Goal: Task Accomplishment & Management: Manage account settings

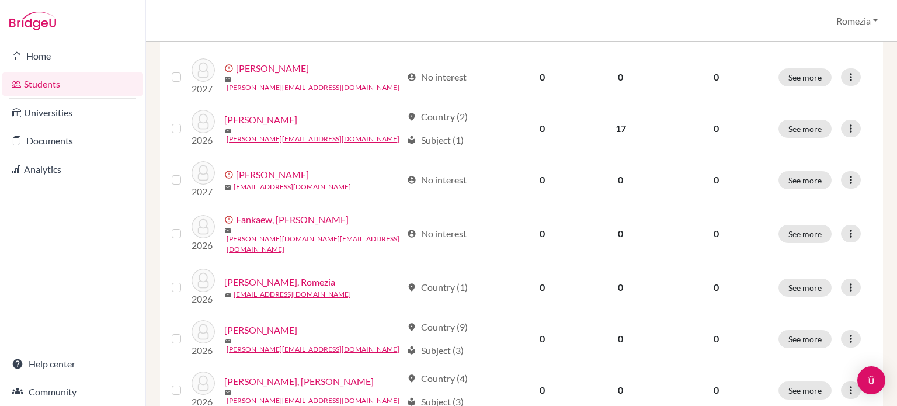
scroll to position [266, 0]
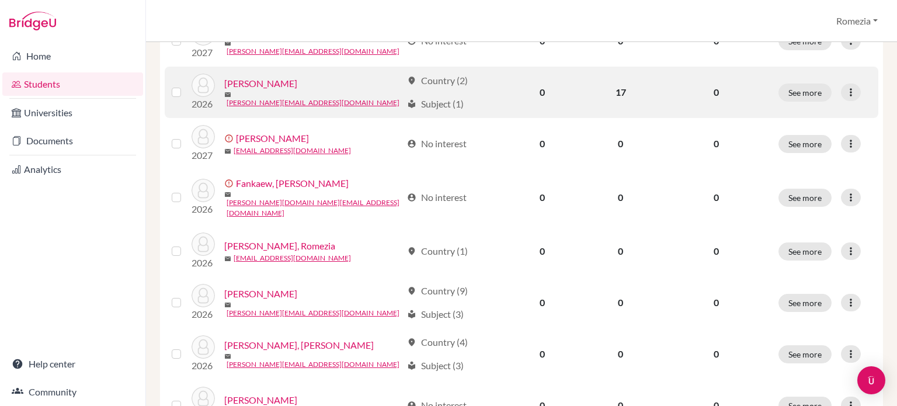
click at [276, 86] on link "[PERSON_NAME]" at bounding box center [260, 83] width 73 height 14
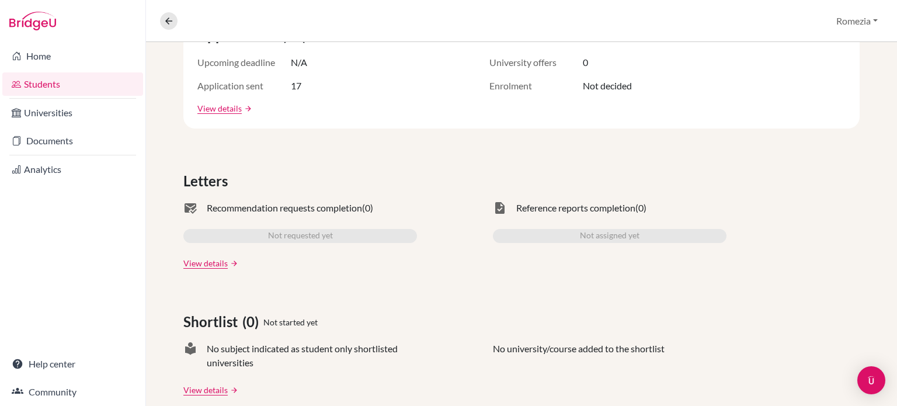
scroll to position [250, 0]
drag, startPoint x: 208, startPoint y: 210, endPoint x: 364, endPoint y: 206, distance: 156.0
click at [364, 206] on div "mark_email_read Recommendation requests completion (0)" at bounding box center [300, 207] width 234 height 14
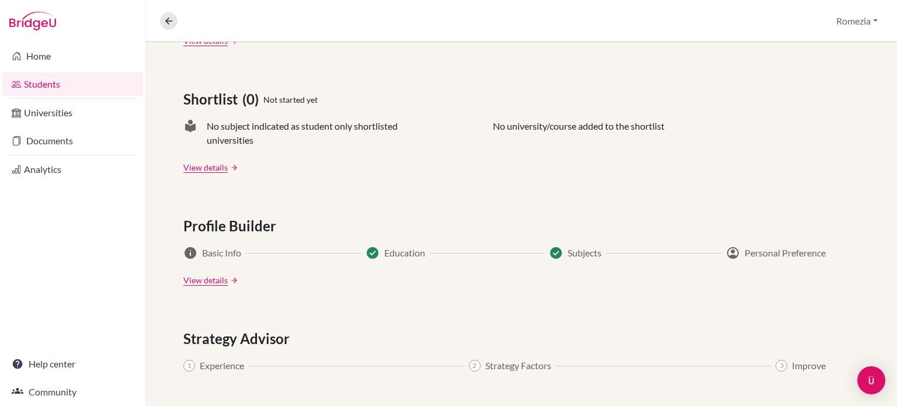
scroll to position [476, 0]
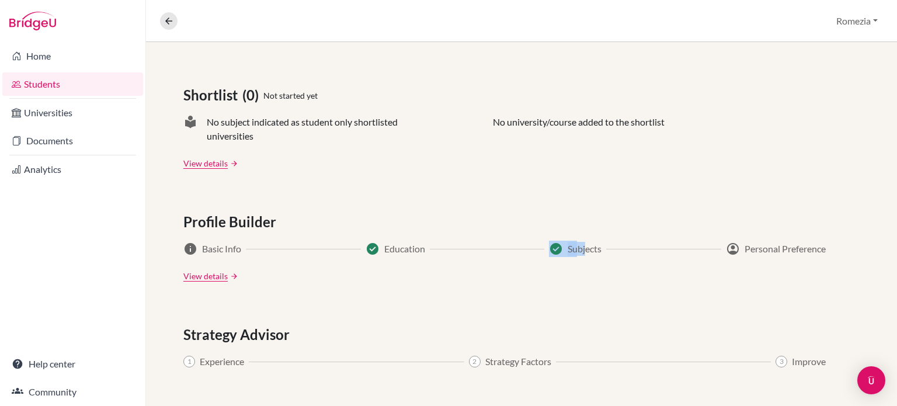
drag, startPoint x: 547, startPoint y: 248, endPoint x: 585, endPoint y: 242, distance: 37.8
click at [585, 242] on div "check_circle Subjects" at bounding box center [575, 249] width 53 height 14
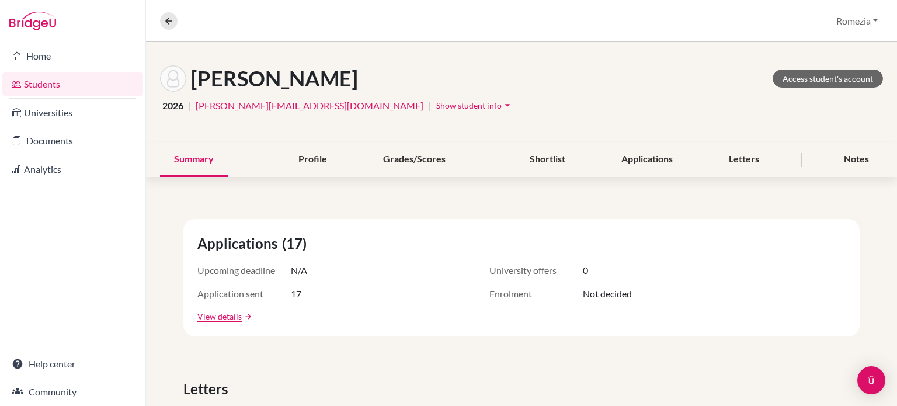
scroll to position [37, 0]
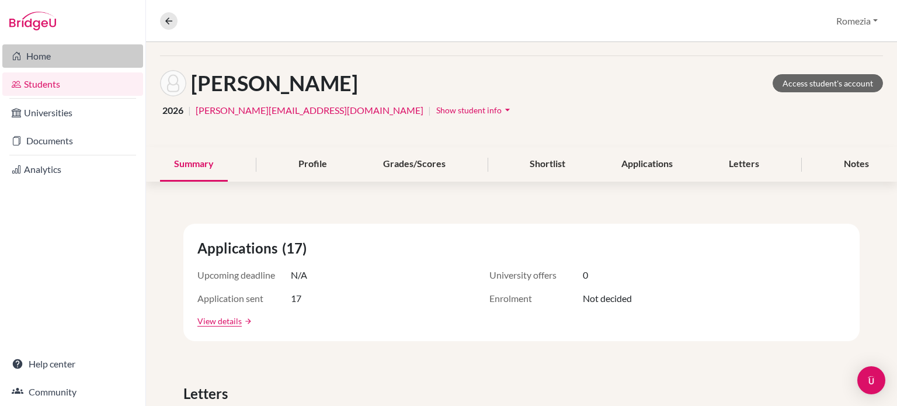
click at [84, 50] on link "Home" at bounding box center [72, 55] width 141 height 23
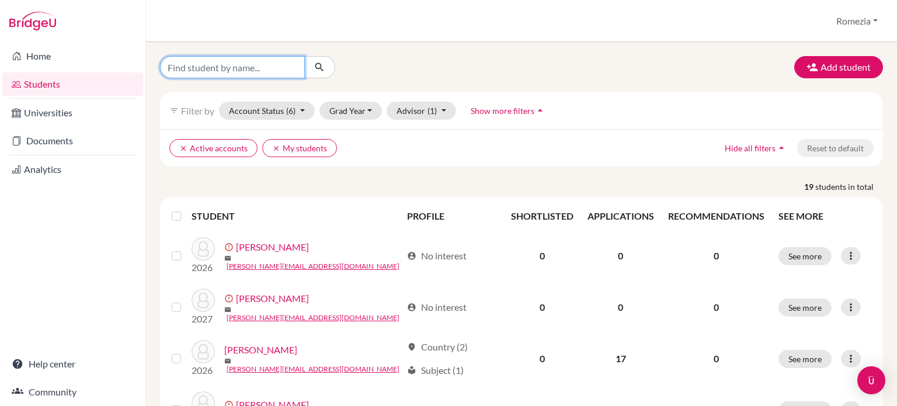
click at [278, 69] on input "Find student by name..." at bounding box center [232, 67] width 145 height 22
type input "[PERSON_NAME]"
click button "submit" at bounding box center [319, 67] width 31 height 22
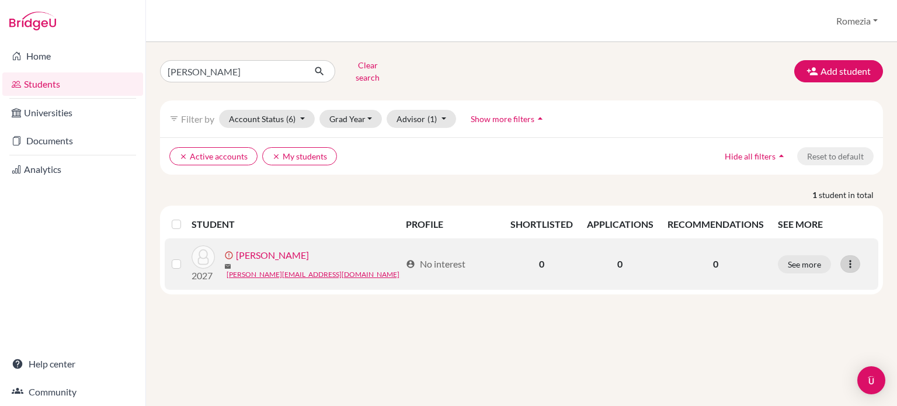
click at [848, 258] on icon at bounding box center [850, 264] width 12 height 12
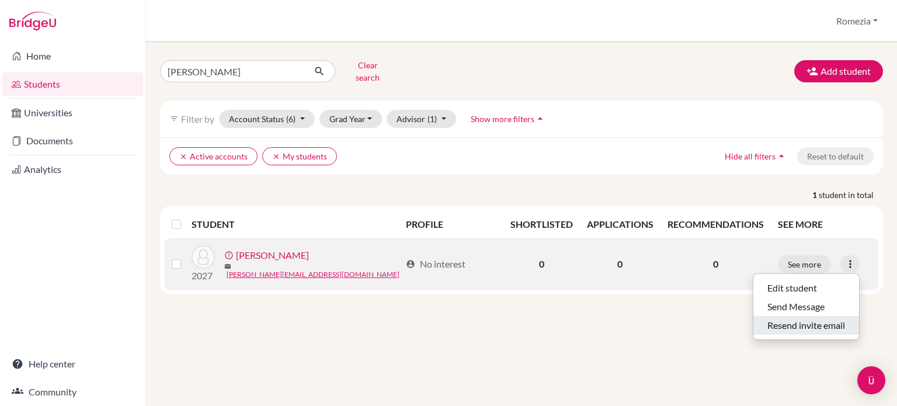
click at [822, 322] on button "Resend invite email" at bounding box center [806, 325] width 106 height 19
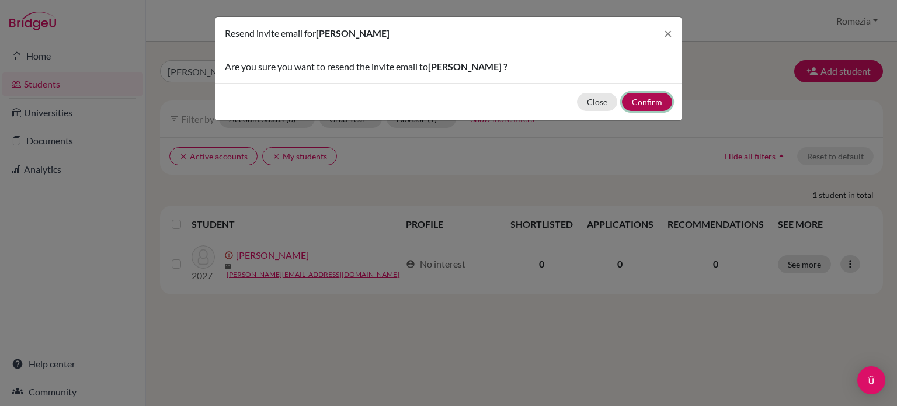
click at [651, 96] on button "Confirm" at bounding box center [647, 102] width 50 height 18
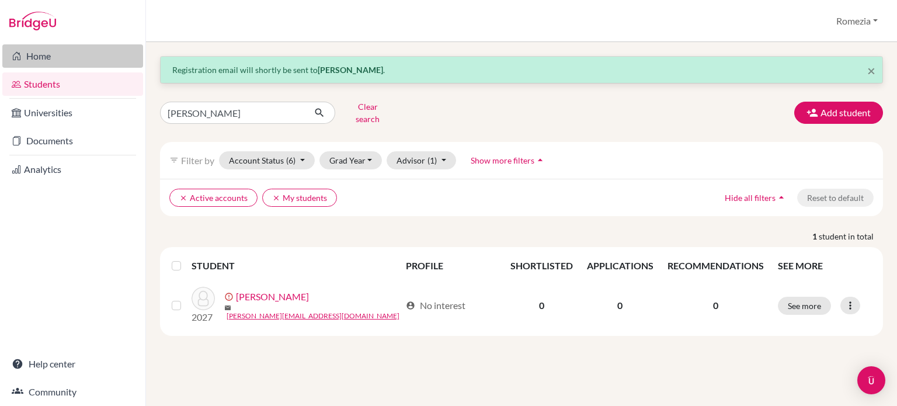
click at [67, 48] on link "Home" at bounding box center [72, 55] width 141 height 23
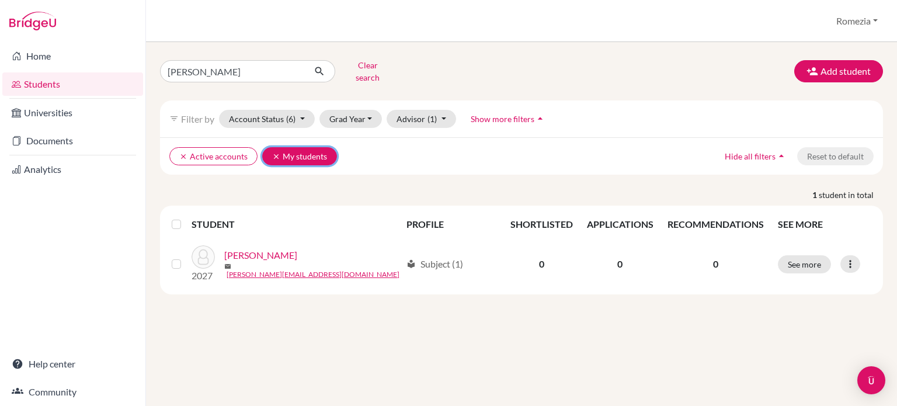
click at [272, 152] on icon "clear" at bounding box center [276, 156] width 8 height 8
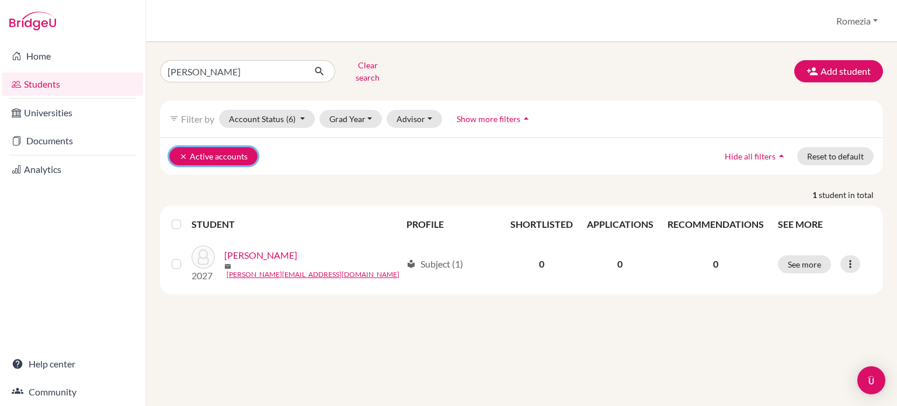
click at [180, 152] on icon "clear" at bounding box center [183, 156] width 8 height 8
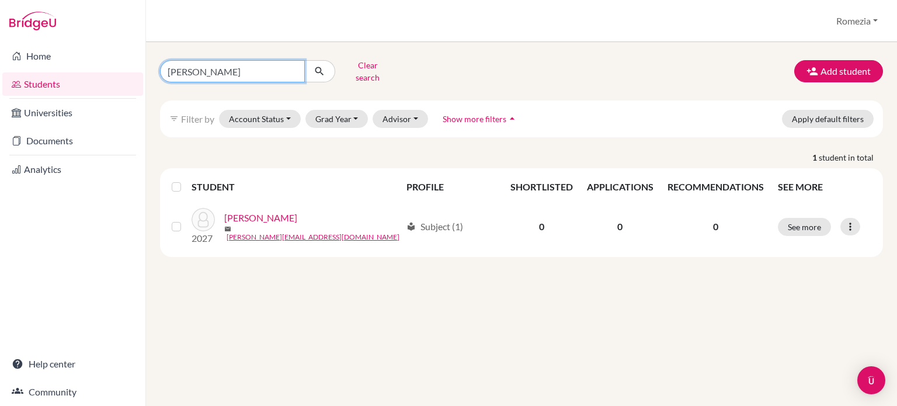
click at [232, 77] on input "[PERSON_NAME]" at bounding box center [232, 71] width 145 height 22
click at [232, 77] on input "manasvi" at bounding box center [232, 71] width 145 height 22
click at [585, 151] on p "1 student in total" at bounding box center [521, 157] width 740 height 12
click at [328, 73] on button "submit" at bounding box center [319, 71] width 31 height 22
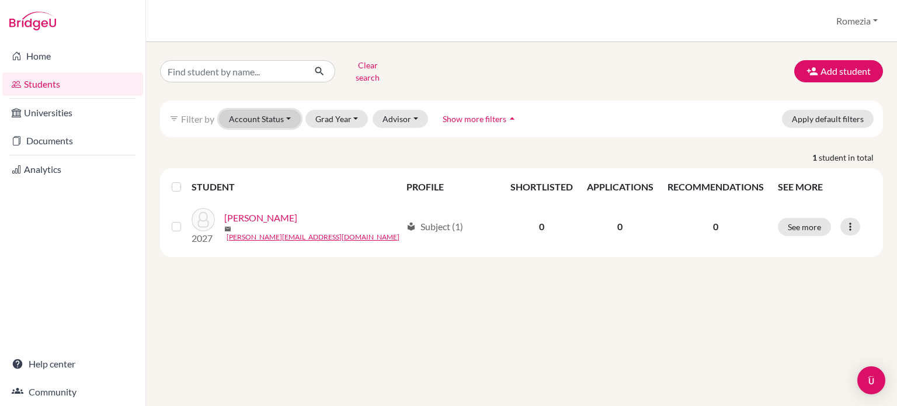
click at [250, 112] on button "Account Status" at bounding box center [260, 119] width 82 height 18
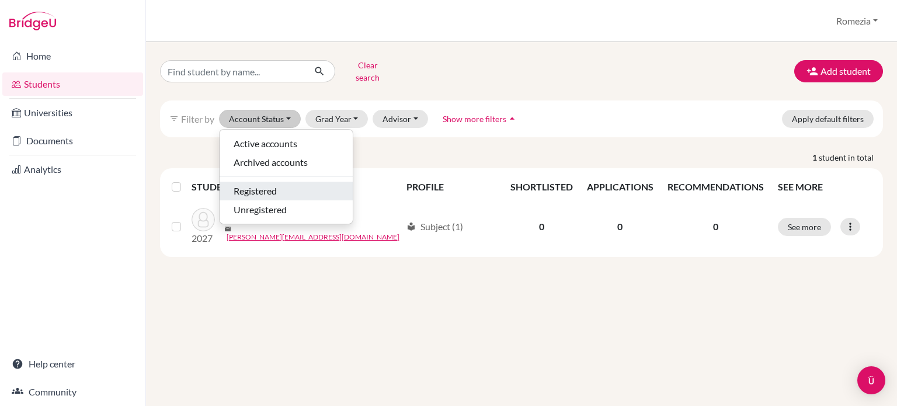
click at [277, 184] on span "Registered" at bounding box center [255, 191] width 43 height 14
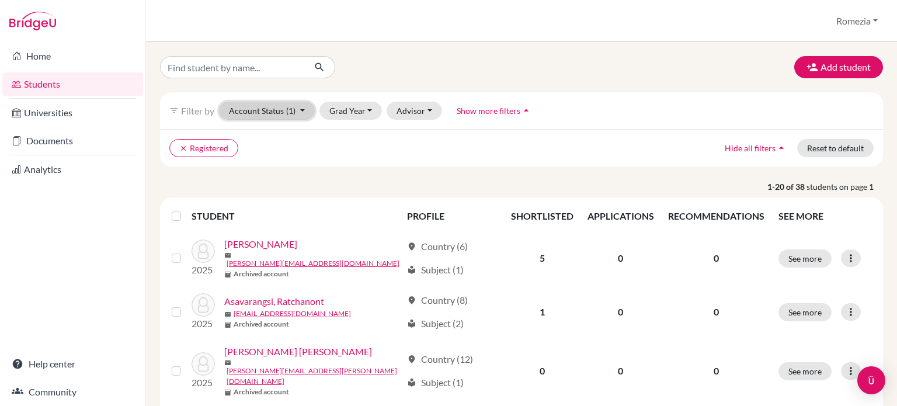
click at [307, 106] on button "Account Status (1)" at bounding box center [267, 111] width 96 height 18
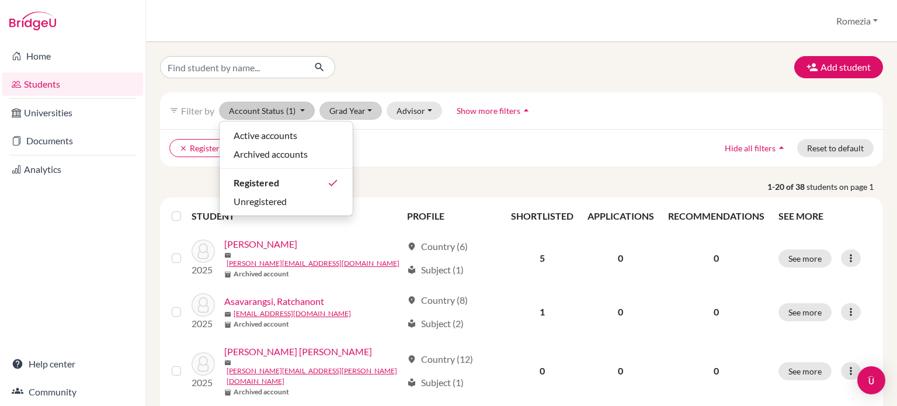
drag, startPoint x: 367, startPoint y: 149, endPoint x: 366, endPoint y: 119, distance: 30.4
click at [366, 119] on div "filter_list Filter by Account Status (1) Active accounts Archived accounts Regi…" at bounding box center [521, 129] width 723 height 74
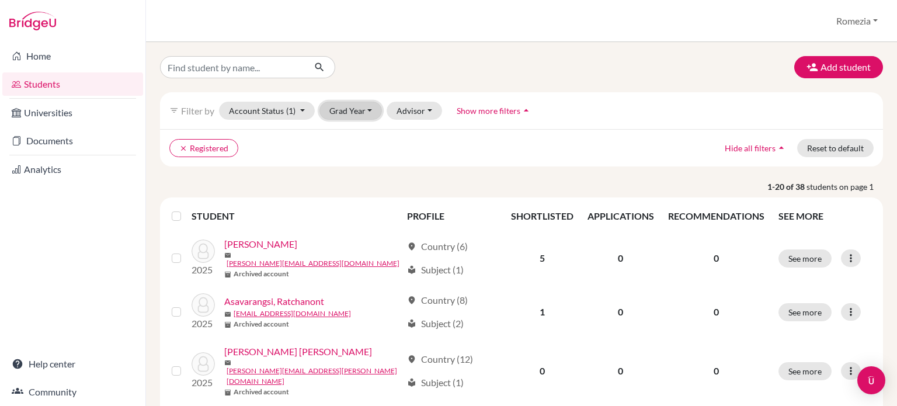
click at [366, 119] on button "Grad Year" at bounding box center [350, 111] width 63 height 18
click at [367, 128] on div "2027" at bounding box center [354, 135] width 41 height 14
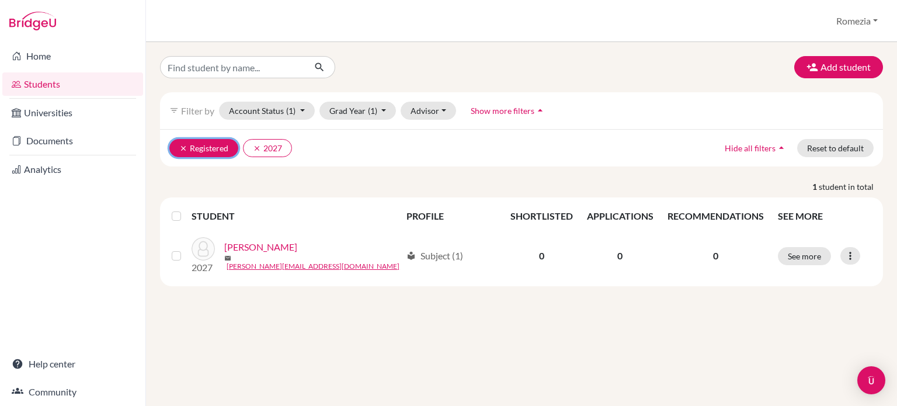
click at [185, 154] on button "clear Registered" at bounding box center [203, 148] width 69 height 18
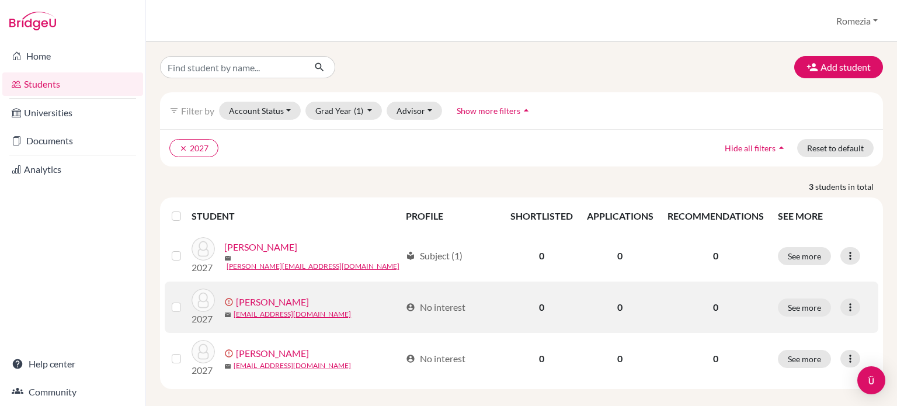
scroll to position [10, 0]
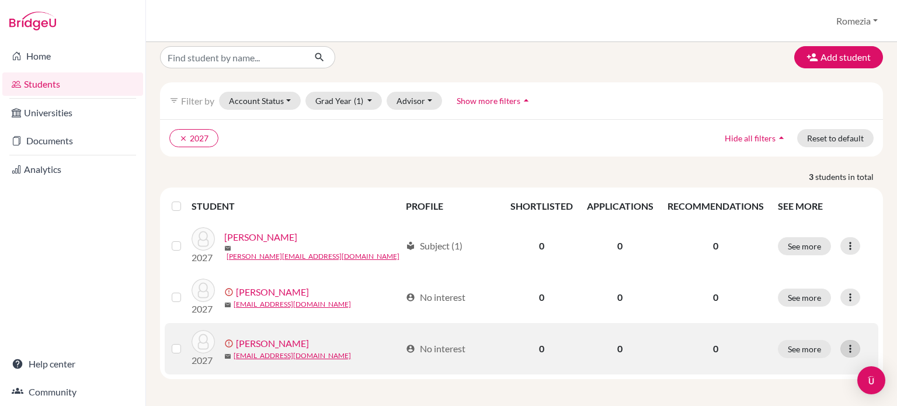
click at [840, 347] on div at bounding box center [850, 349] width 20 height 18
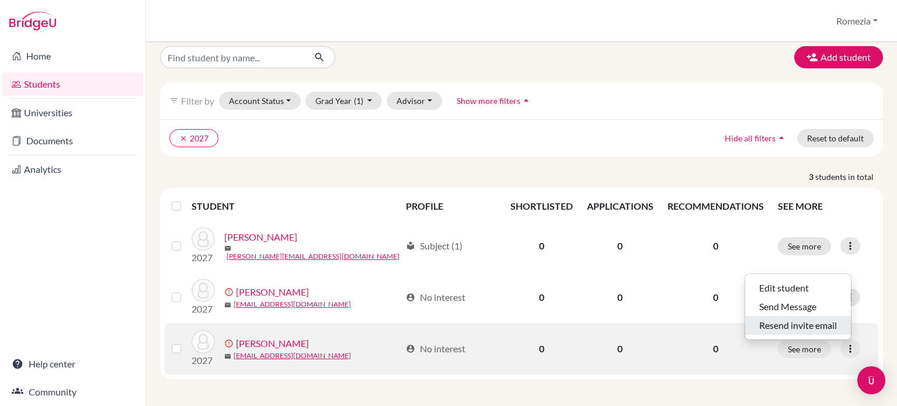
click at [820, 322] on button "Resend invite email" at bounding box center [798, 325] width 106 height 19
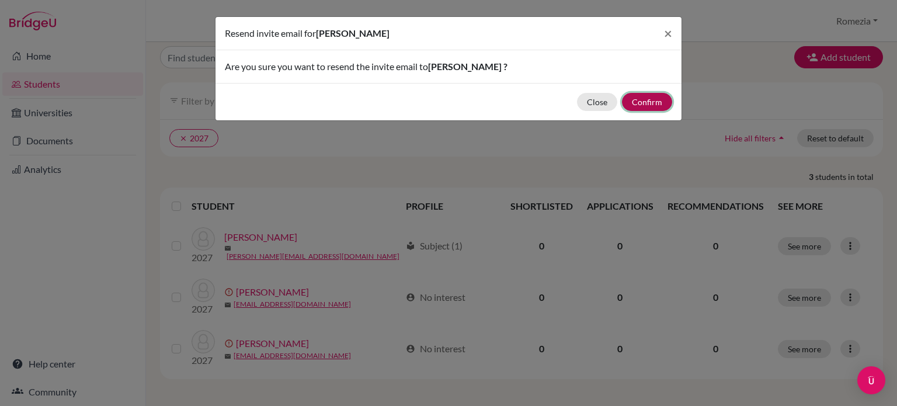
click at [647, 107] on button "Confirm" at bounding box center [647, 102] width 50 height 18
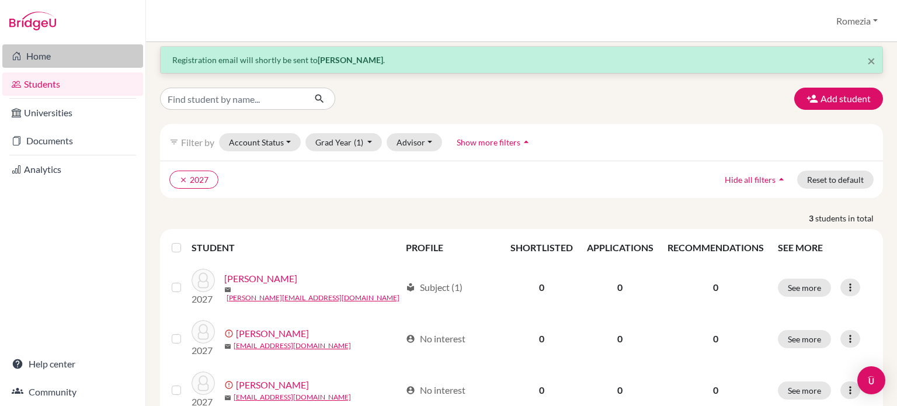
click at [81, 52] on link "Home" at bounding box center [72, 55] width 141 height 23
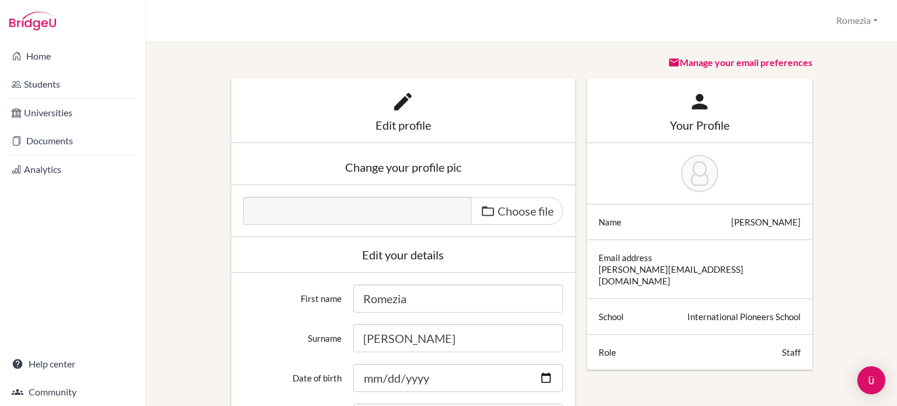
click at [865, 20] on div "Romezia Profile School Settings Log out" at bounding box center [857, 21] width 52 height 22
click at [865, 20] on button "Romezia" at bounding box center [857, 21] width 52 height 22
click at [852, 62] on link "School Settings" at bounding box center [836, 66] width 92 height 19
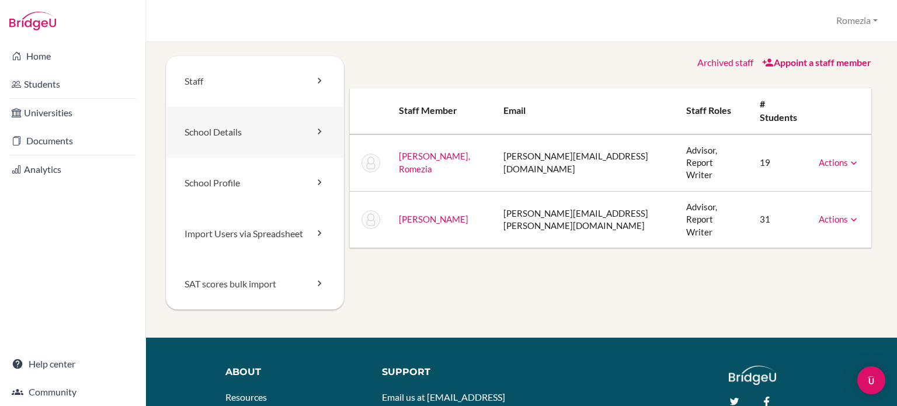
click at [301, 126] on link "School Details" at bounding box center [255, 132] width 178 height 51
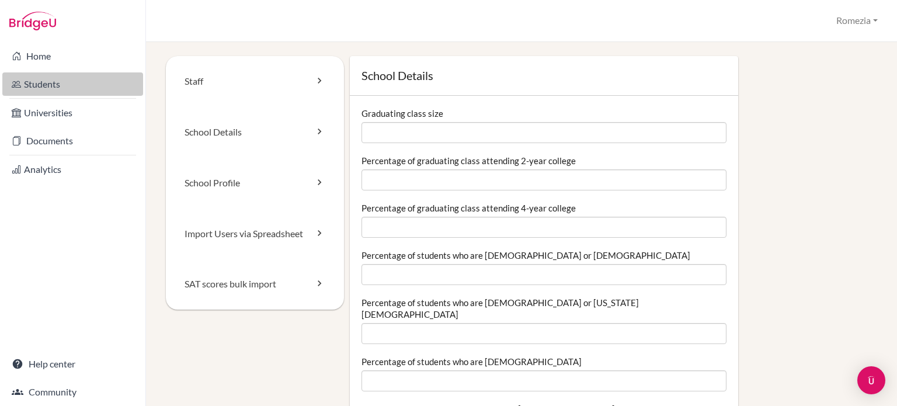
click at [76, 91] on link "Students" at bounding box center [72, 83] width 141 height 23
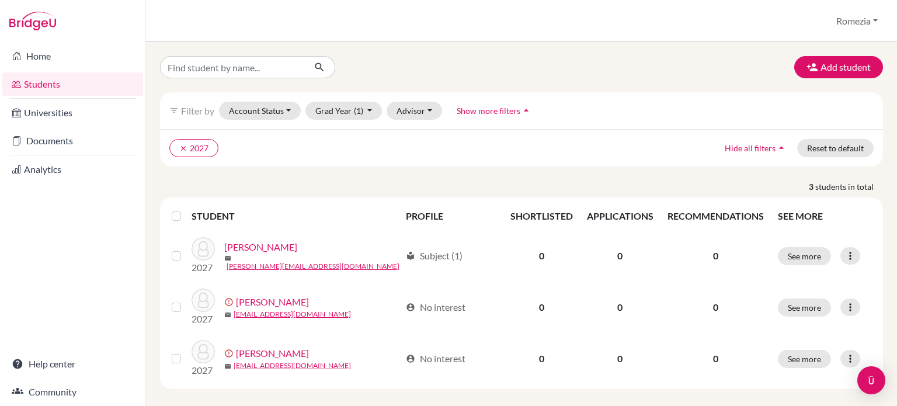
click at [78, 55] on link "Home" at bounding box center [72, 55] width 141 height 23
click at [798, 60] on button "Add student" at bounding box center [838, 67] width 89 height 22
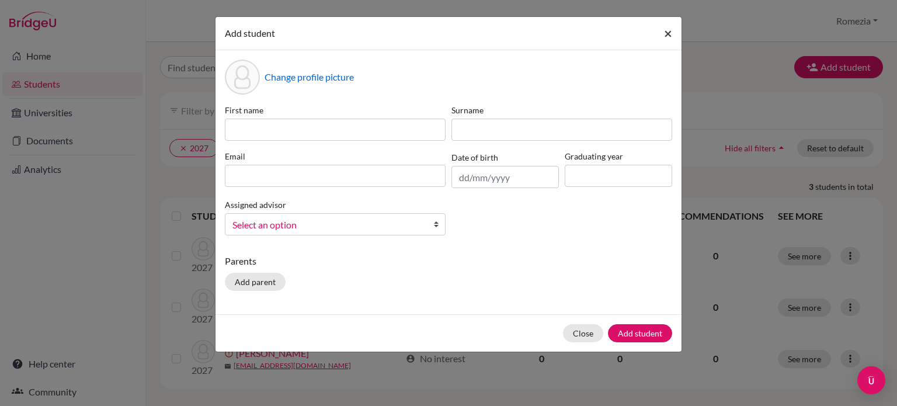
click at [666, 33] on span "×" at bounding box center [668, 33] width 8 height 17
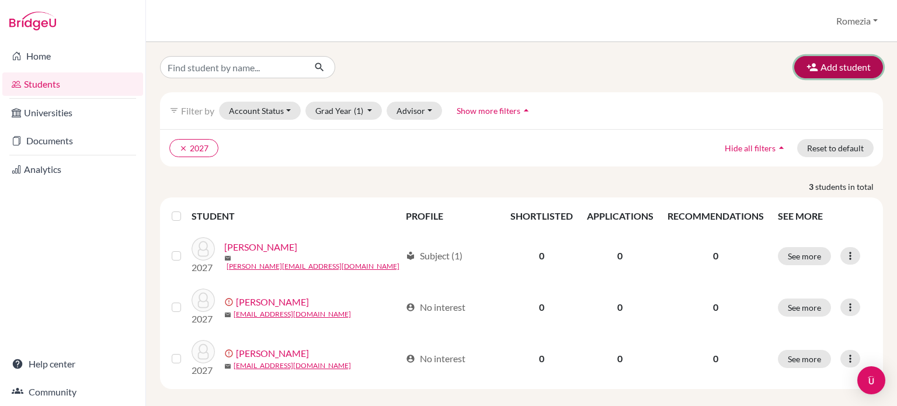
click at [834, 68] on button "Add student" at bounding box center [838, 67] width 89 height 22
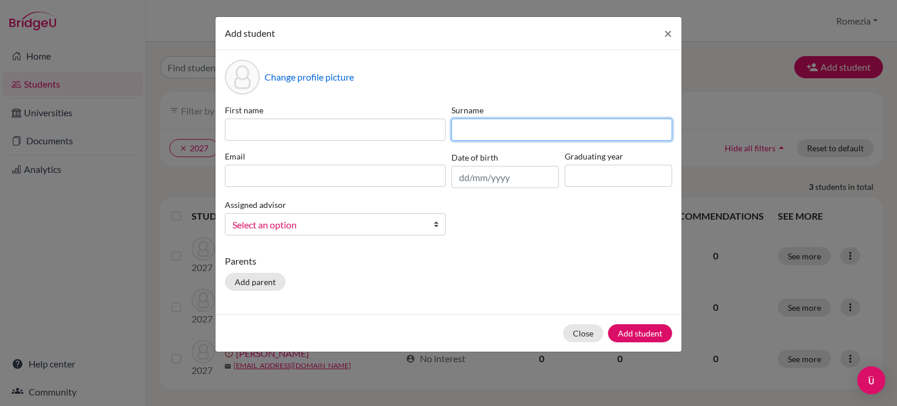
click at [483, 133] on input at bounding box center [561, 130] width 221 height 22
paste input "Palaniappan"
type input "Palaniappan"
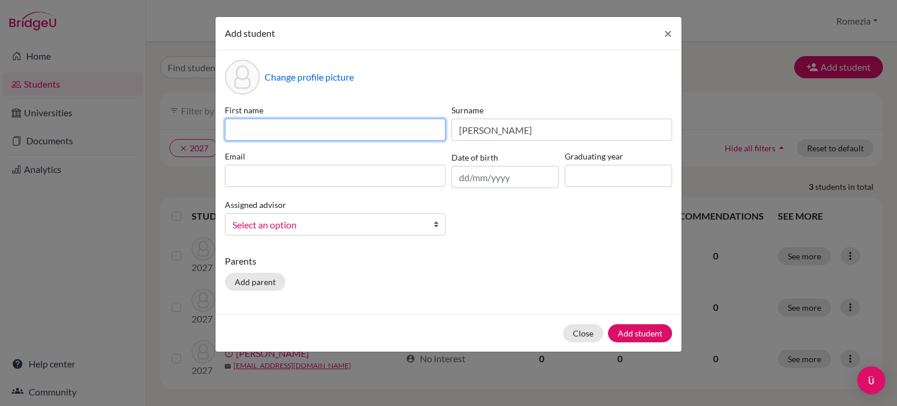
click at [261, 127] on input at bounding box center [335, 130] width 221 height 22
paste input "Senthil Shivaa"
type input "Senthil Shivaa"
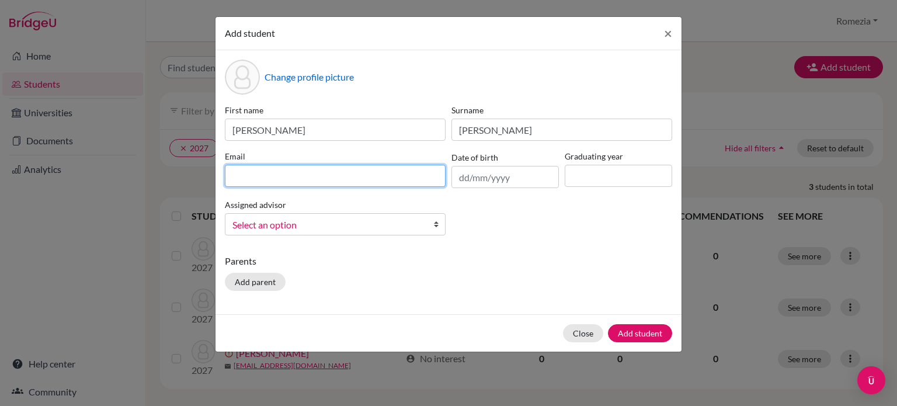
click at [313, 166] on input at bounding box center [335, 176] width 221 height 22
paste input "[PERSON_NAME][EMAIL_ADDRESS][DOMAIN_NAME]"
type input "[PERSON_NAME][EMAIL_ADDRESS][DOMAIN_NAME]"
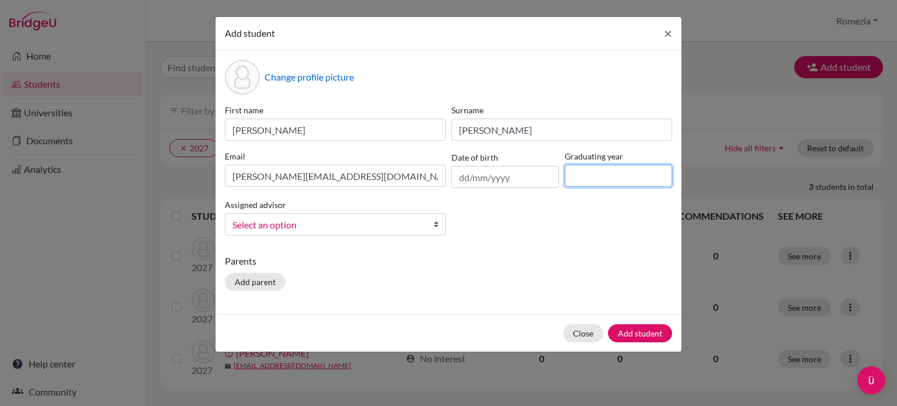
click at [606, 179] on input at bounding box center [618, 176] width 107 height 22
type input "2027"
click at [328, 221] on span "Select an option" at bounding box center [327, 224] width 190 height 15
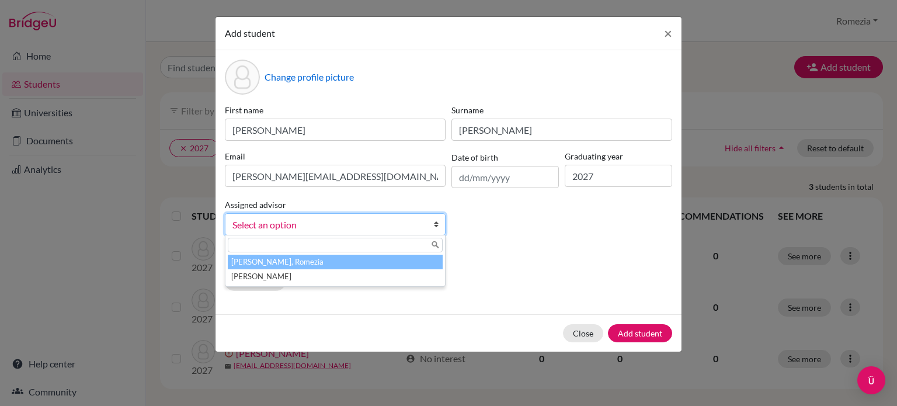
click at [323, 261] on li "Fernandez, Romezia" at bounding box center [335, 262] width 215 height 15
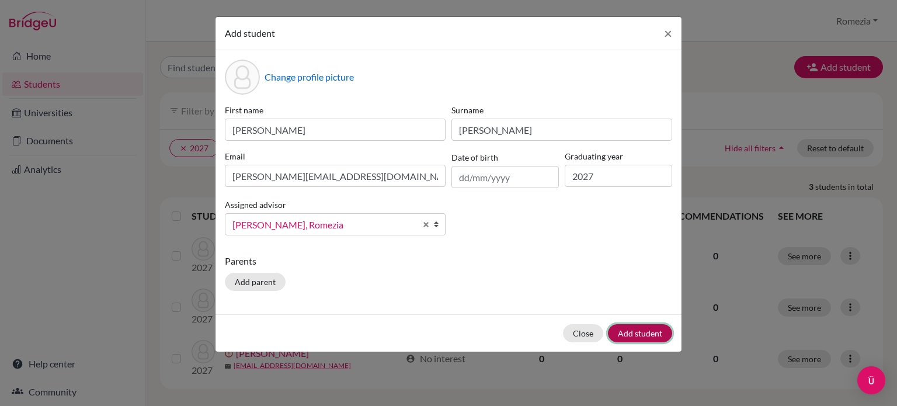
click at [627, 329] on button "Add student" at bounding box center [640, 333] width 64 height 18
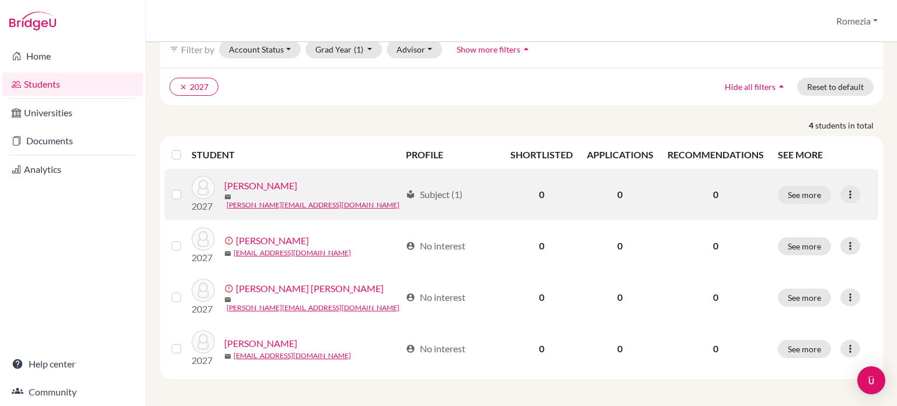
scroll to position [102, 0]
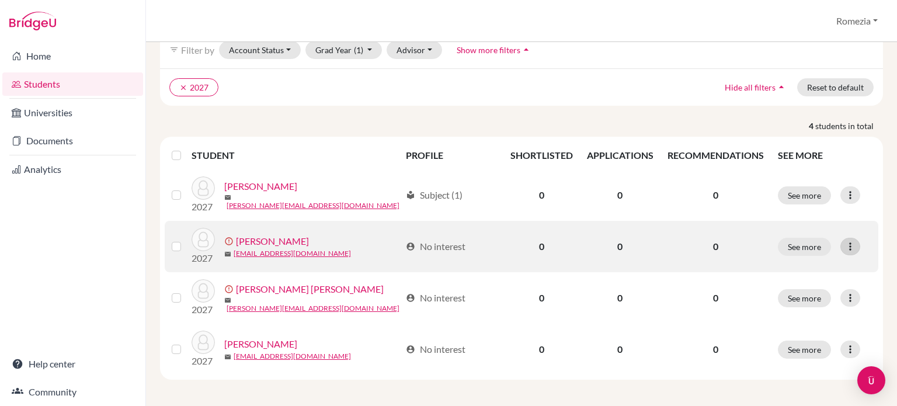
click at [844, 251] on icon at bounding box center [850, 247] width 12 height 12
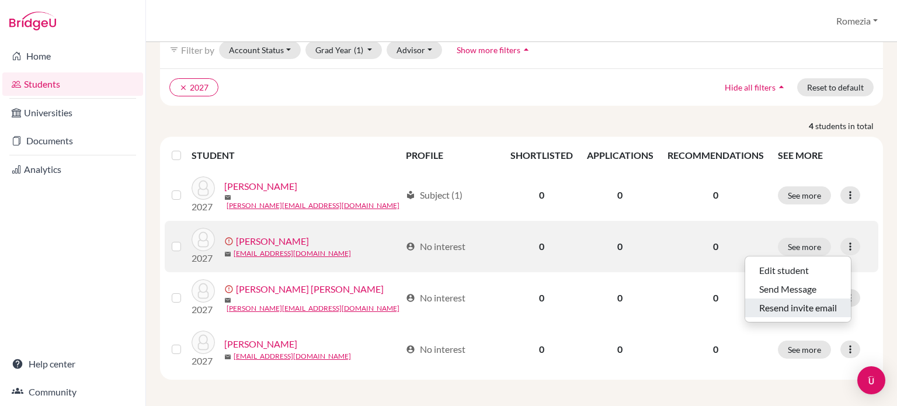
click at [815, 309] on button "Resend invite email" at bounding box center [798, 307] width 106 height 19
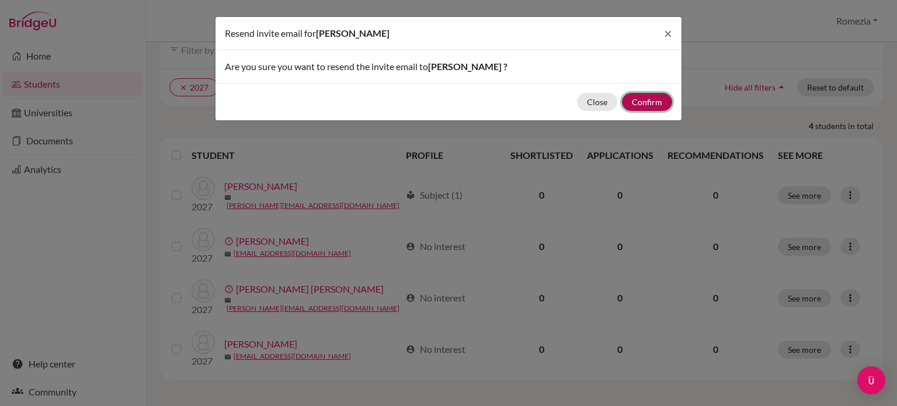
click at [642, 105] on button "Confirm" at bounding box center [647, 102] width 50 height 18
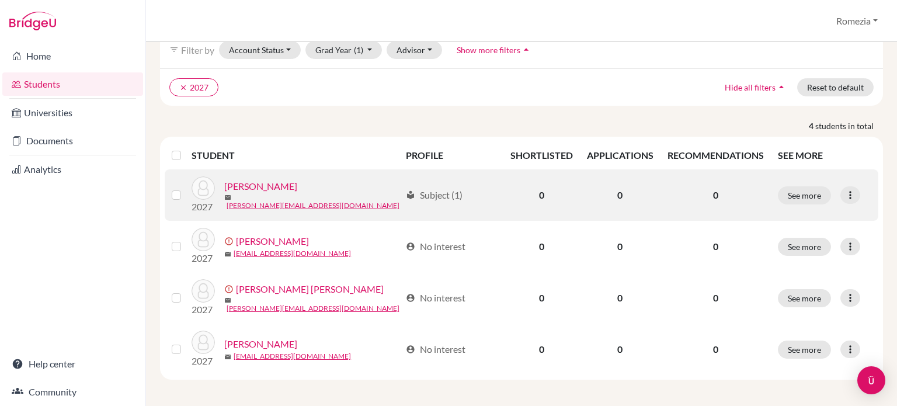
click at [444, 197] on div "local_library Subject (1)" at bounding box center [434, 195] width 57 height 14
click at [406, 195] on span "local_library" at bounding box center [410, 194] width 9 height 9
click at [787, 196] on button "See more" at bounding box center [804, 195] width 53 height 18
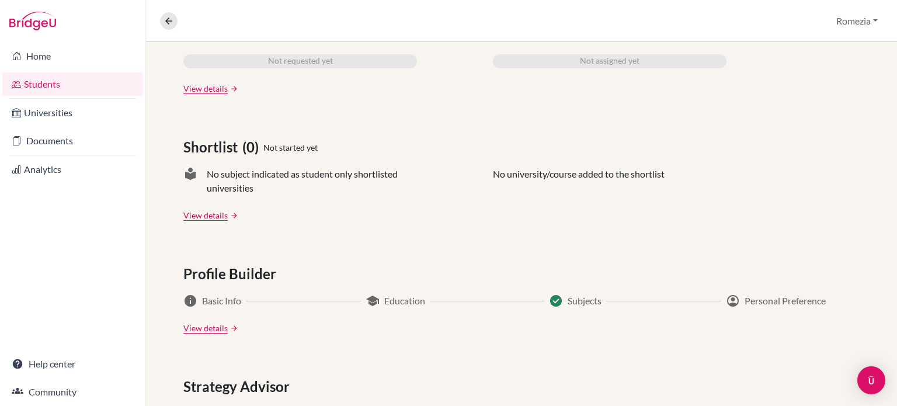
scroll to position [423, 0]
click at [556, 301] on span "check_circle" at bounding box center [556, 301] width 14 height 14
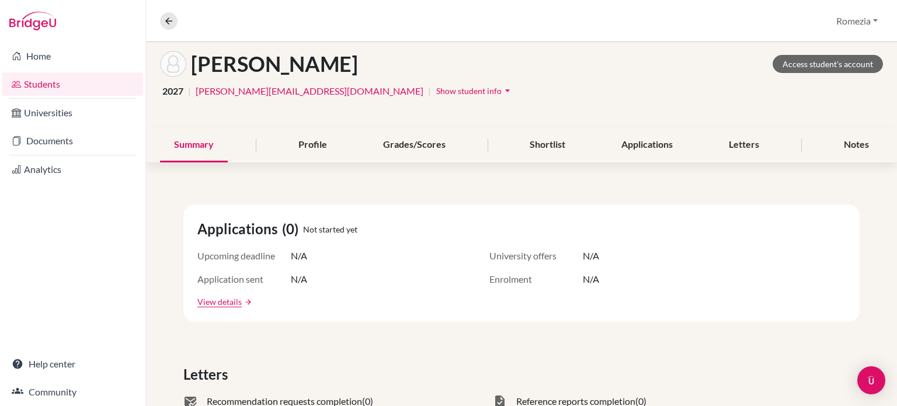
scroll to position [55, 0]
click at [306, 140] on div "Profile" at bounding box center [312, 145] width 57 height 34
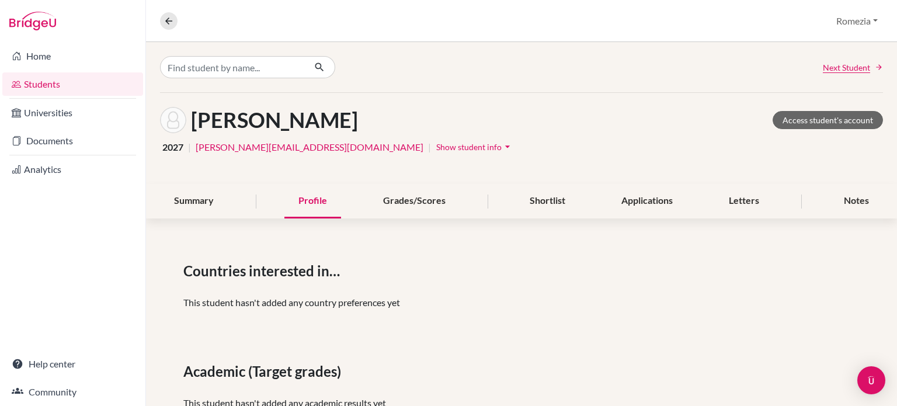
click at [306, 140] on link "manasvi.nitin.cha@ips.ac.th" at bounding box center [310, 147] width 228 height 14
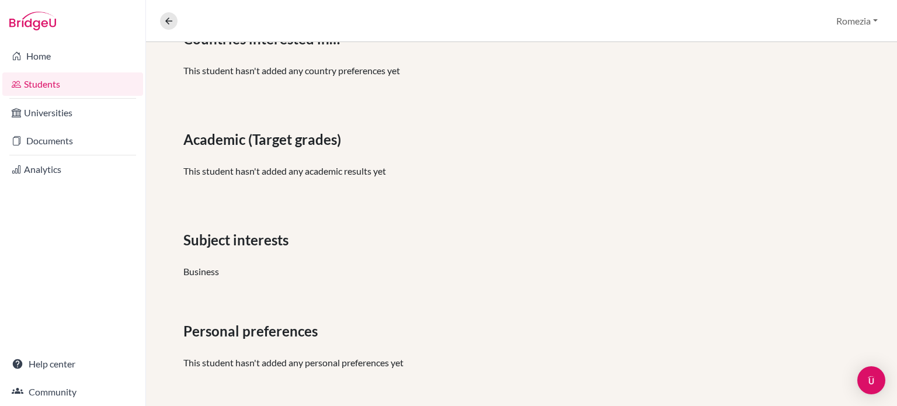
scroll to position [231, 0]
click at [213, 270] on div "Business" at bounding box center [521, 272] width 676 height 14
click at [234, 272] on div "Business" at bounding box center [521, 272] width 676 height 14
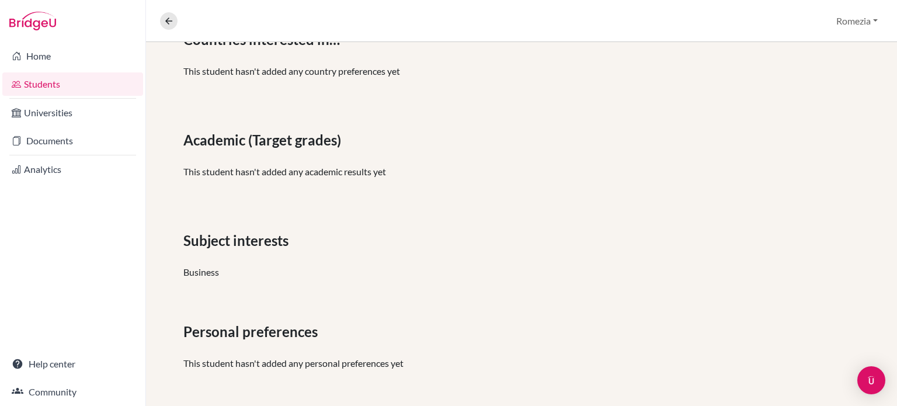
click at [234, 272] on div "Business" at bounding box center [521, 272] width 676 height 14
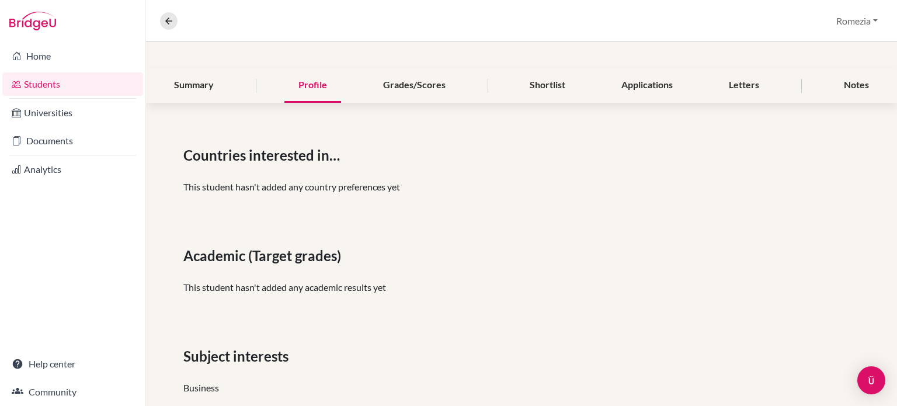
scroll to position [1, 0]
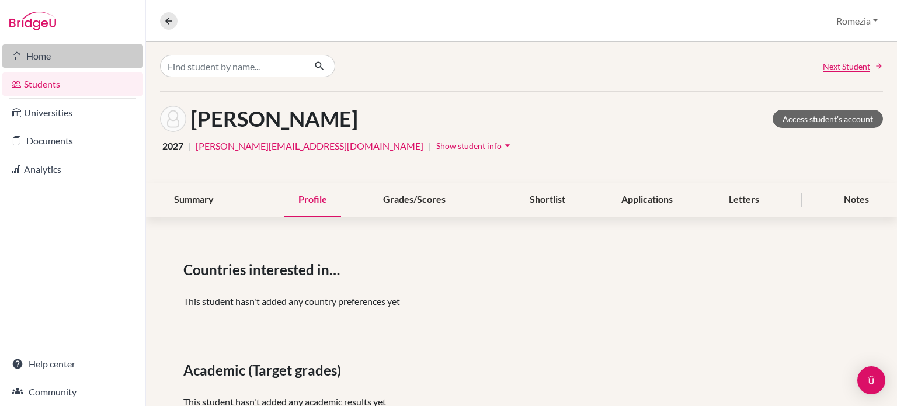
click at [37, 51] on link "Home" at bounding box center [72, 55] width 141 height 23
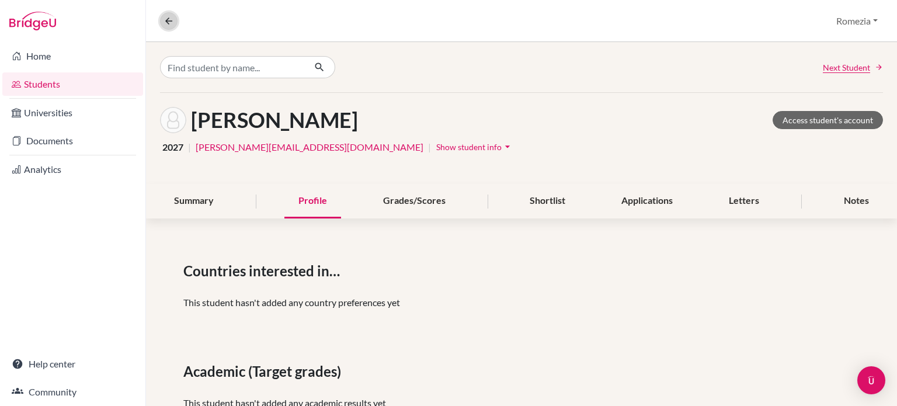
click at [171, 14] on button at bounding box center [169, 21] width 18 height 18
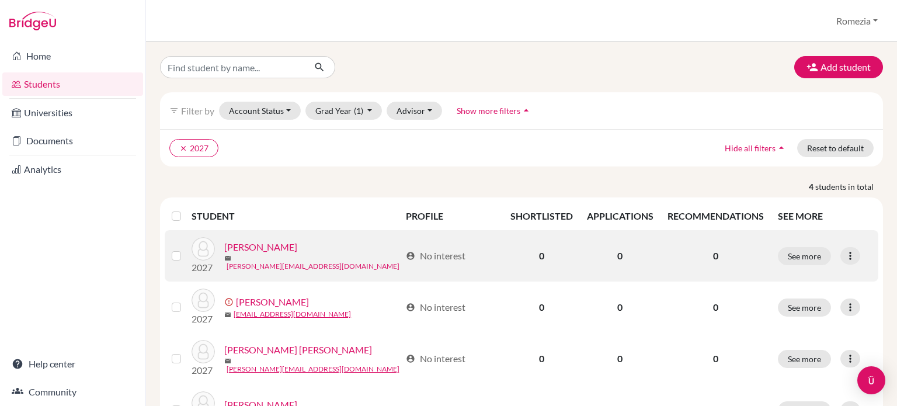
scroll to position [61, 0]
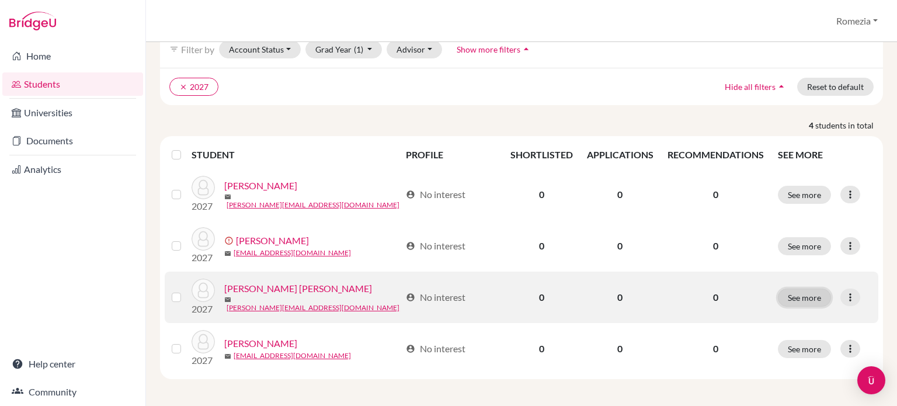
click at [798, 300] on button "See more" at bounding box center [804, 297] width 53 height 18
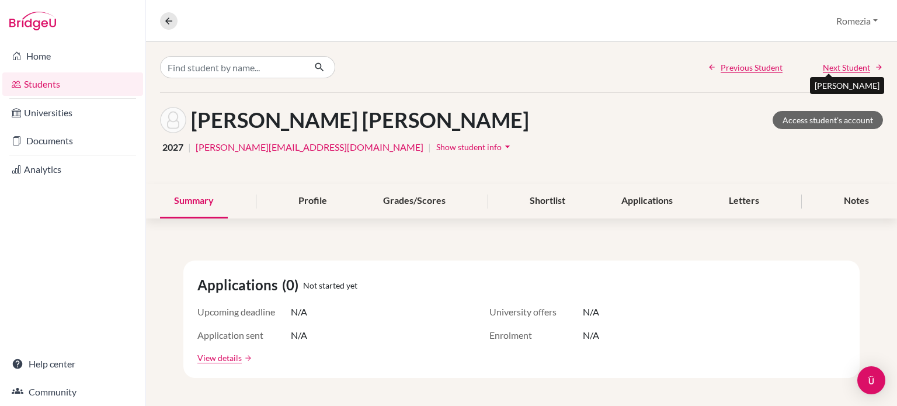
click at [850, 69] on span "Next Student" at bounding box center [846, 67] width 47 height 12
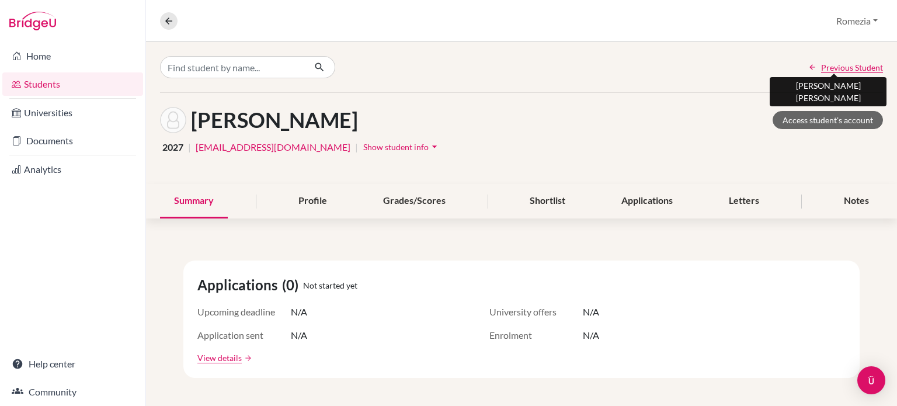
click at [850, 69] on span "Previous Student" at bounding box center [852, 67] width 62 height 12
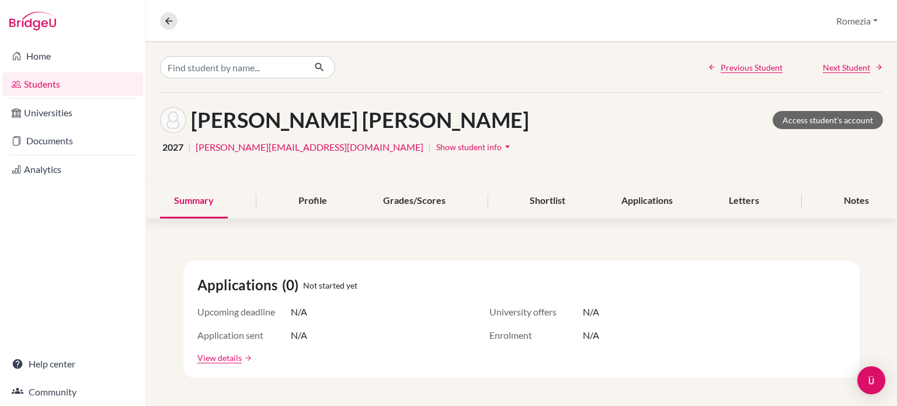
click at [47, 79] on link "Students" at bounding box center [72, 83] width 141 height 23
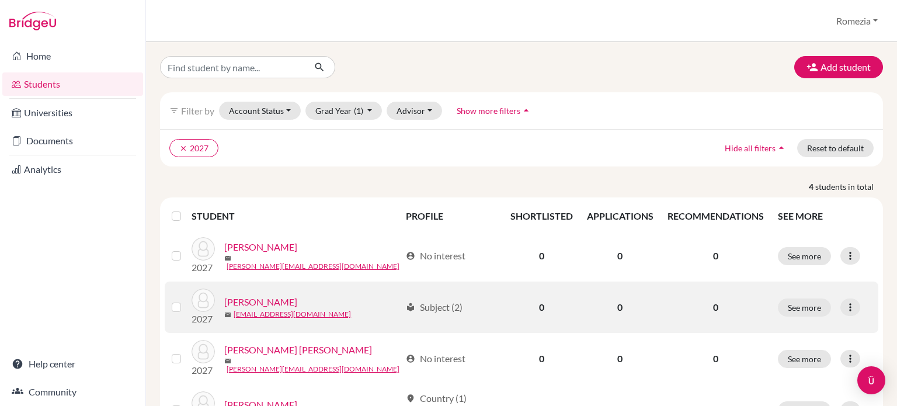
scroll to position [61, 0]
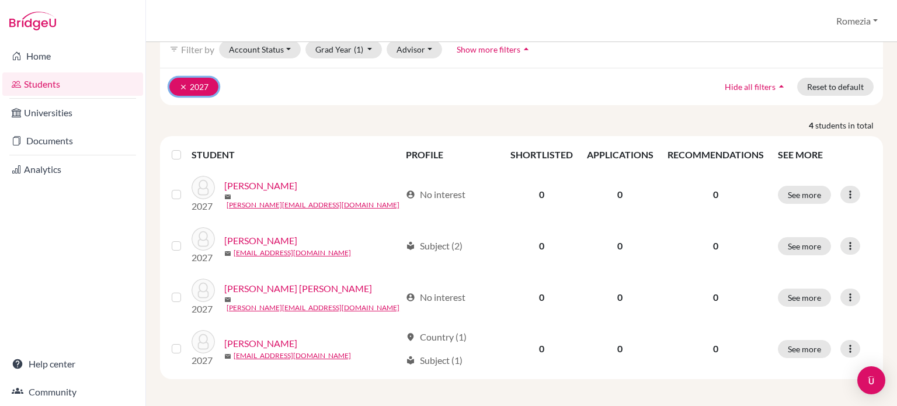
click at [208, 87] on button "clear 2027" at bounding box center [193, 87] width 49 height 18
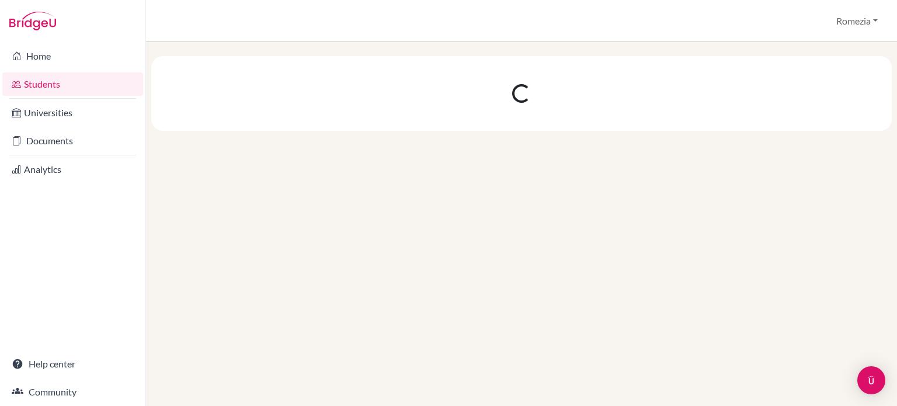
scroll to position [0, 0]
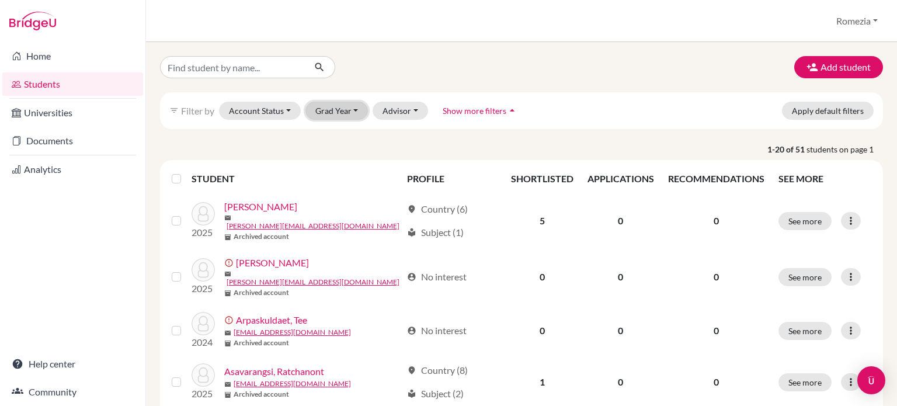
click at [360, 113] on button "Grad Year" at bounding box center [336, 111] width 63 height 18
click at [344, 151] on div "2026" at bounding box center [340, 154] width 41 height 14
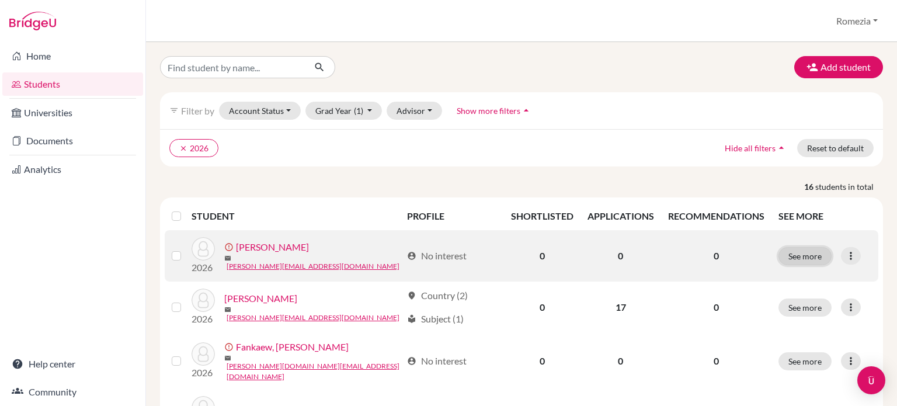
click at [802, 263] on button "See more" at bounding box center [804, 256] width 53 height 18
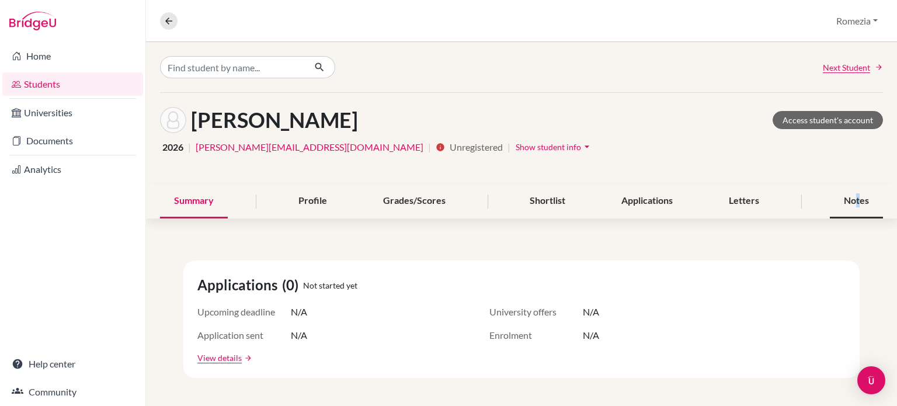
drag, startPoint x: 802, startPoint y: 263, endPoint x: 849, endPoint y: 206, distance: 74.2
click at [849, 206] on div "Notes" at bounding box center [856, 201] width 53 height 34
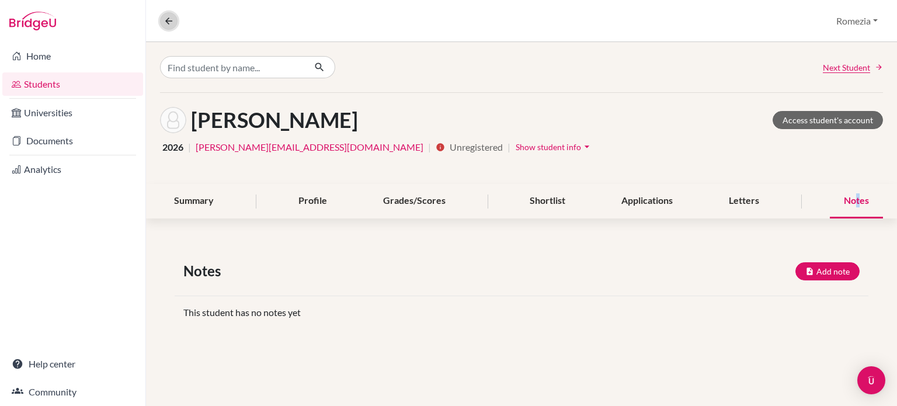
click at [171, 21] on icon at bounding box center [169, 21] width 11 height 11
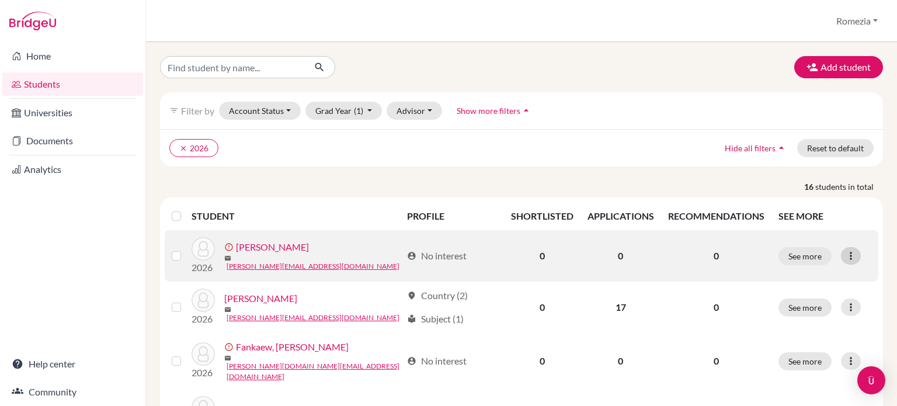
click at [845, 250] on icon at bounding box center [851, 256] width 12 height 12
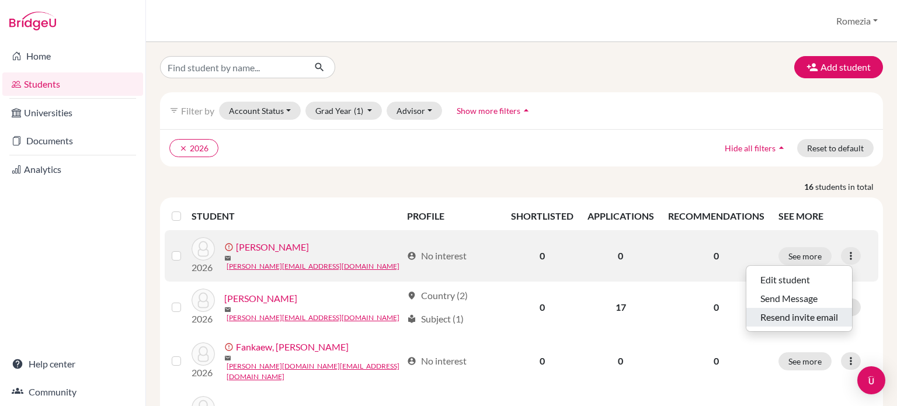
click at [788, 322] on button "Resend invite email" at bounding box center [799, 317] width 106 height 19
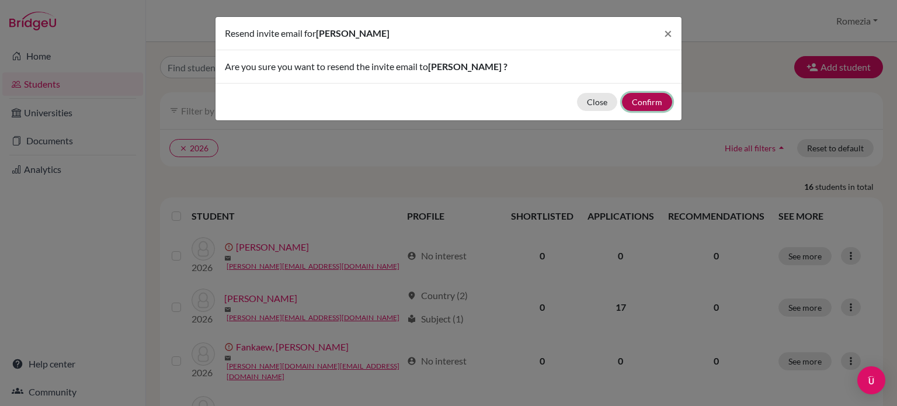
click at [659, 100] on button "Confirm" at bounding box center [647, 102] width 50 height 18
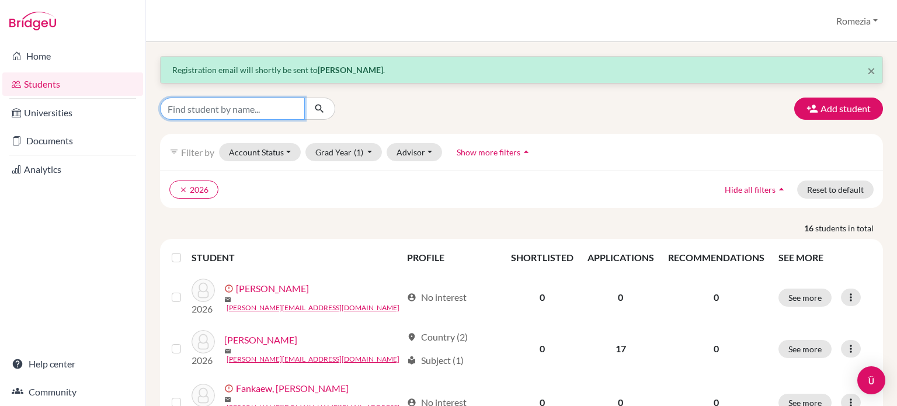
click at [215, 107] on input "Find student by name..." at bounding box center [232, 109] width 145 height 22
type input "jai"
click button "submit" at bounding box center [319, 109] width 31 height 22
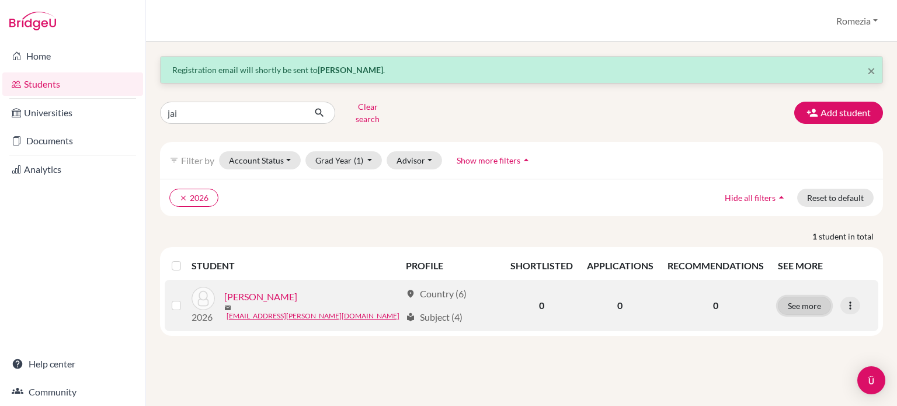
click at [805, 297] on button "See more" at bounding box center [804, 306] width 53 height 18
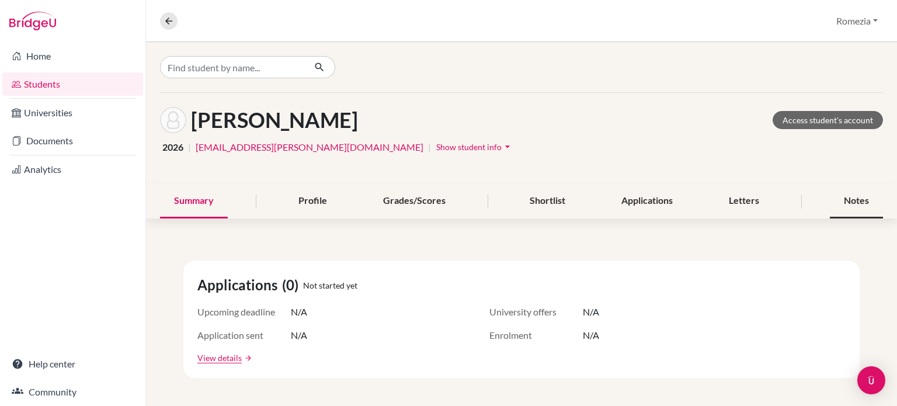
click at [846, 201] on div "Notes" at bounding box center [856, 201] width 53 height 34
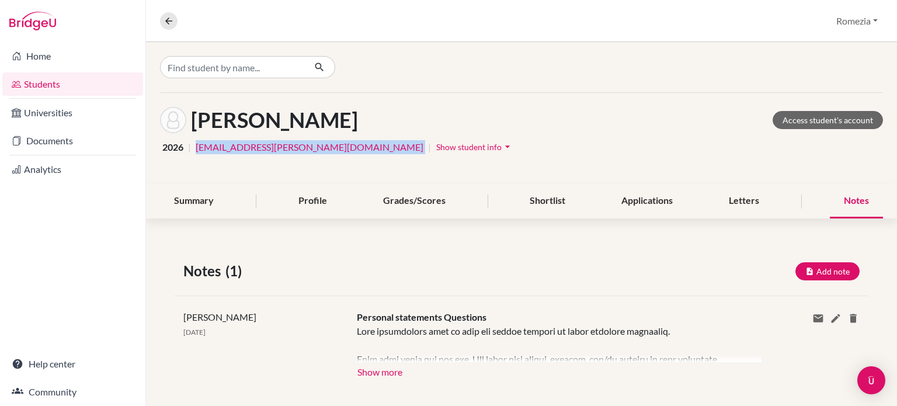
drag, startPoint x: 299, startPoint y: 151, endPoint x: 196, endPoint y: 145, distance: 103.5
click at [196, 145] on div "2026 | jai.raymond.vil@ips.ac.th | Show student info arrow_drop_down" at bounding box center [521, 147] width 723 height 18
copy link "jai.raymond.vil@ips.ac.th"
click at [812, 321] on icon at bounding box center [818, 318] width 12 height 12
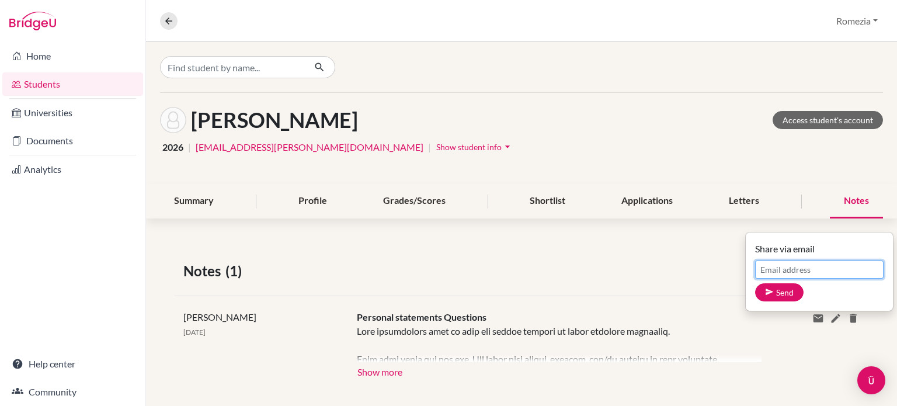
click at [790, 263] on input "Email address" at bounding box center [819, 269] width 128 height 18
paste input "jai.raymond.vil@ips.ac.th"
type input "jai.raymond.vil@ips.ac.th"
click at [791, 288] on button "Send" at bounding box center [779, 292] width 48 height 18
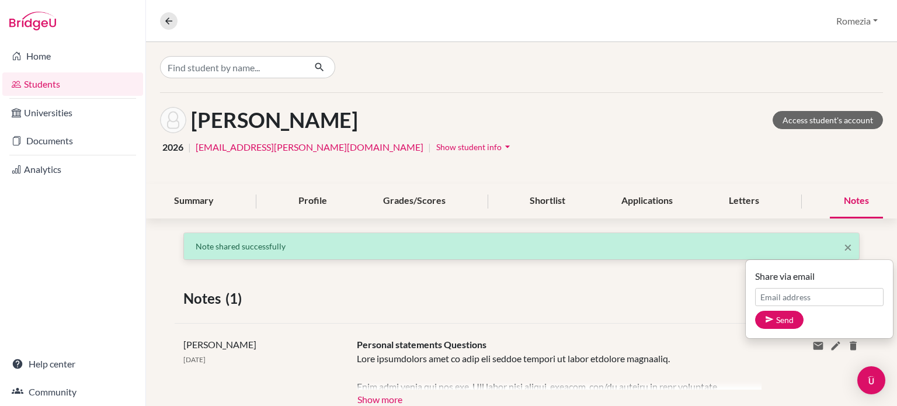
click at [658, 140] on div "2026 | jai.raymond.vil@ips.ac.th | Show student info arrow_drop_down" at bounding box center [521, 147] width 723 height 18
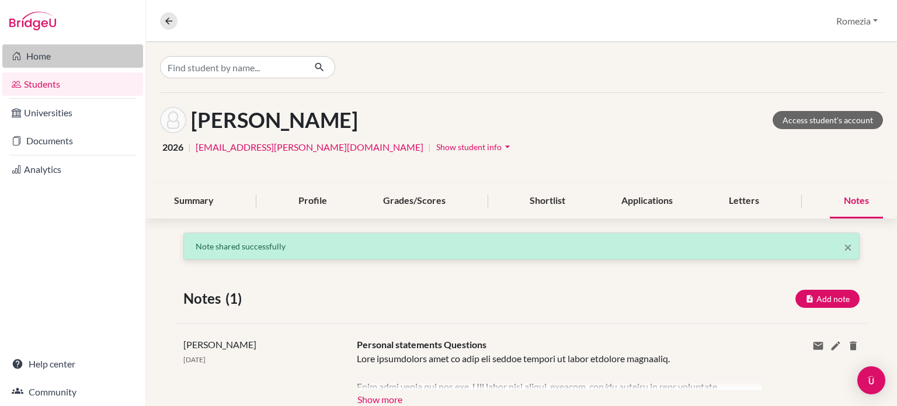
click at [47, 46] on link "Home" at bounding box center [72, 55] width 141 height 23
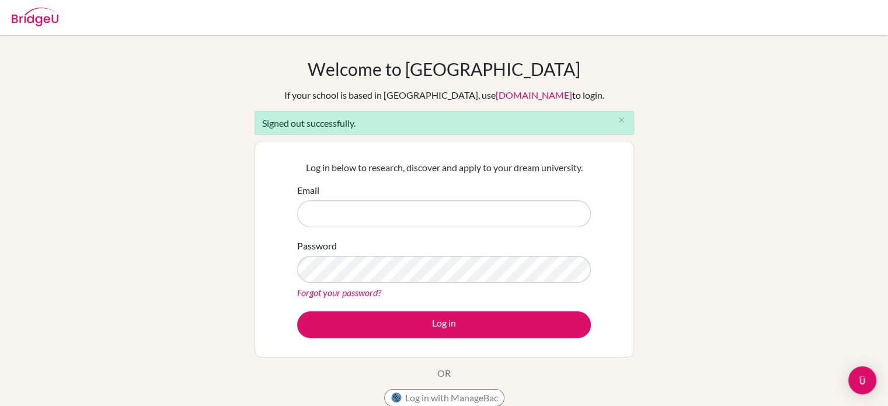
click at [348, 215] on input "Email" at bounding box center [444, 213] width 294 height 27
type input "[EMAIL_ADDRESS][DOMAIN_NAME]"
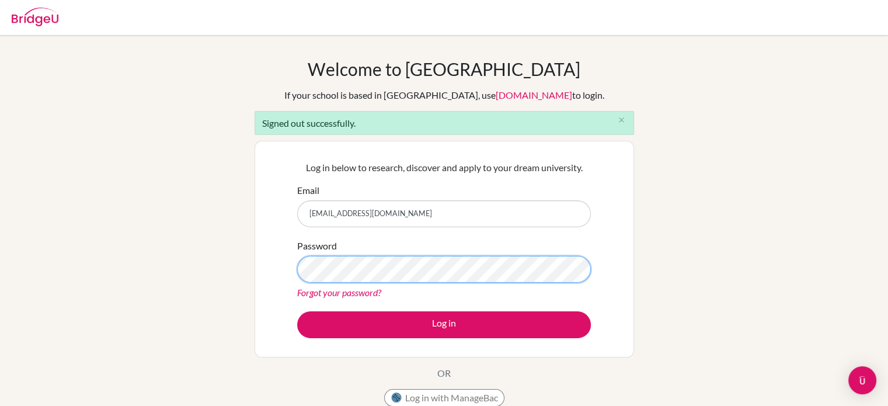
click at [297, 311] on button "Log in" at bounding box center [444, 324] width 294 height 27
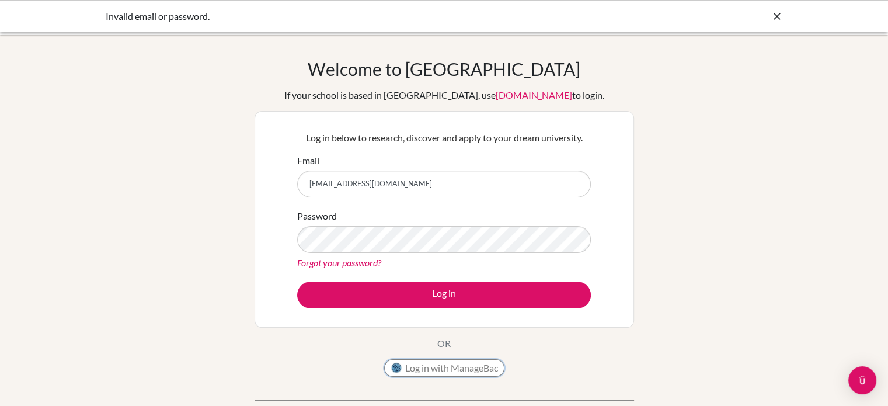
click at [447, 370] on button "Log in with ManageBac" at bounding box center [444, 368] width 120 height 18
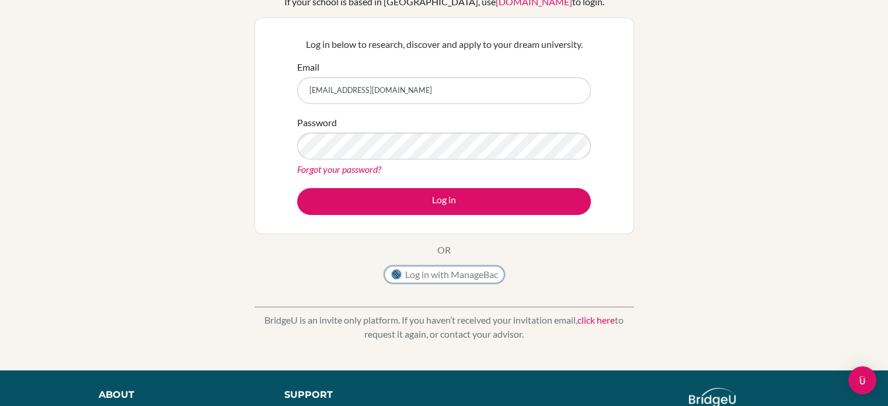
scroll to position [93, 0]
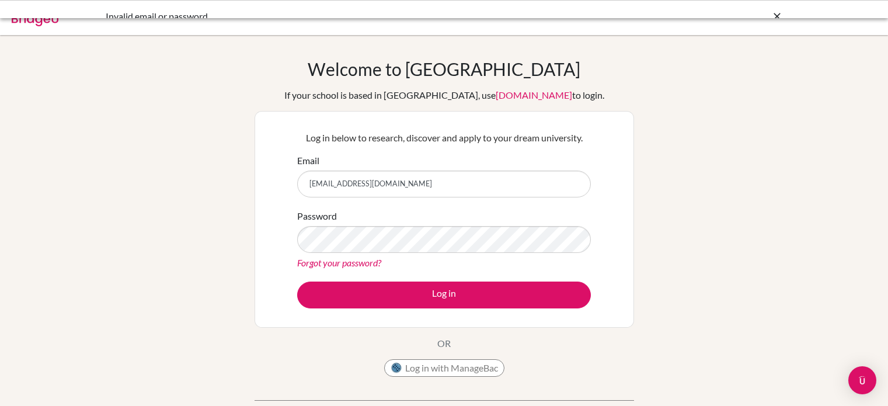
scroll to position [122, 0]
